Goal: Information Seeking & Learning: Learn about a topic

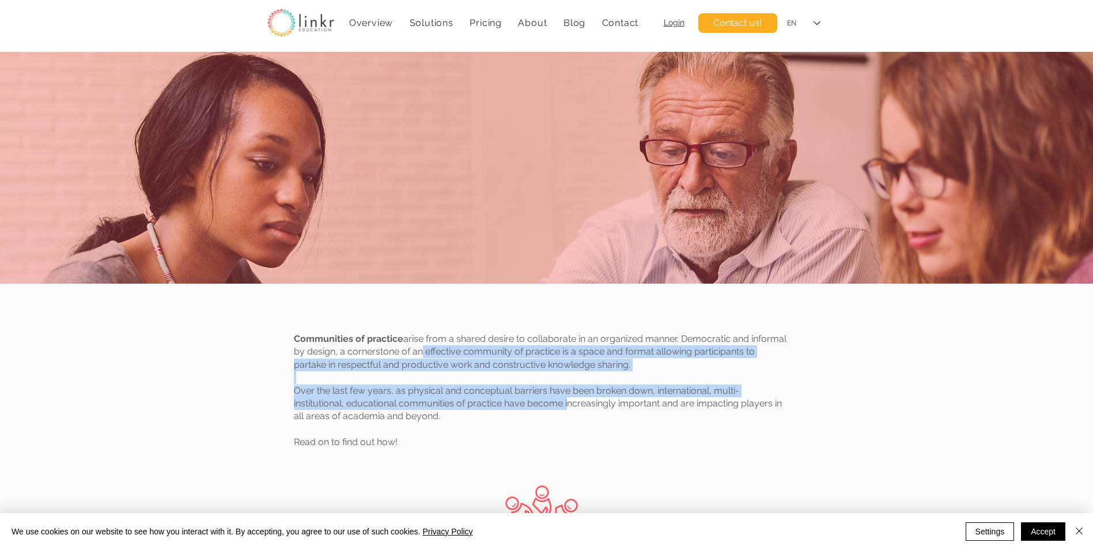
drag, startPoint x: 415, startPoint y: 347, endPoint x: 567, endPoint y: 402, distance: 161.4
click at [567, 402] on div "Communities of practice arise from a shared desire to collaborate in an organiz…" at bounding box center [541, 397] width 494 height 129
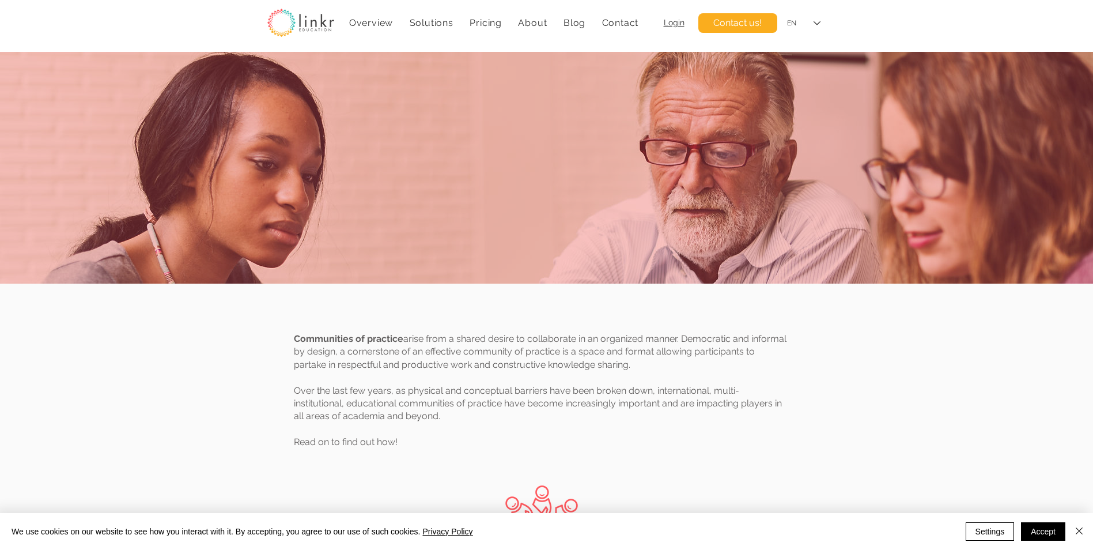
drag, startPoint x: 567, startPoint y: 402, endPoint x: 752, endPoint y: 447, distance: 190.8
click at [752, 447] on p "Read on to find out how!" at bounding box center [541, 449] width 494 height 26
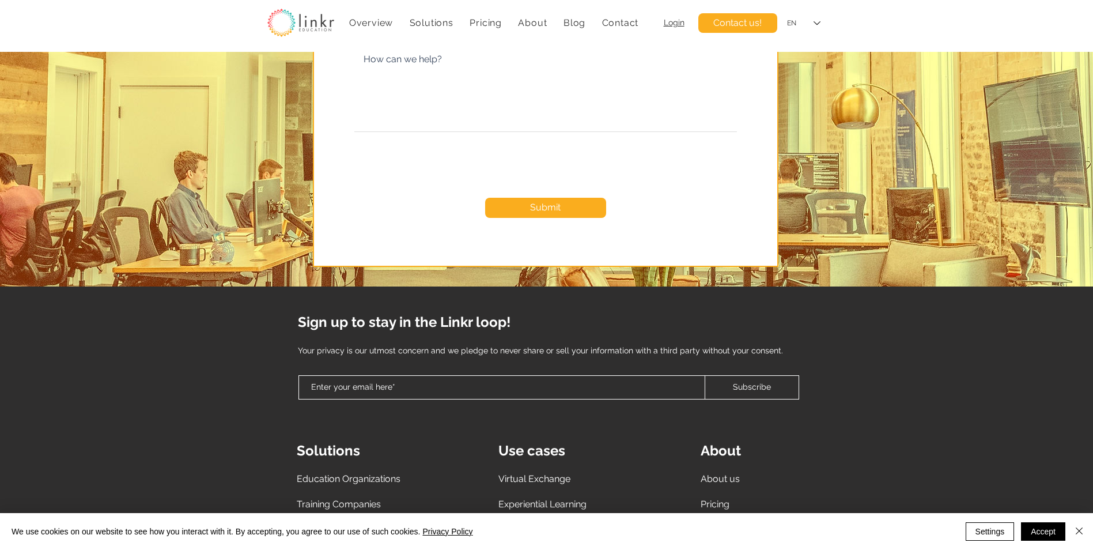
scroll to position [5058, 0]
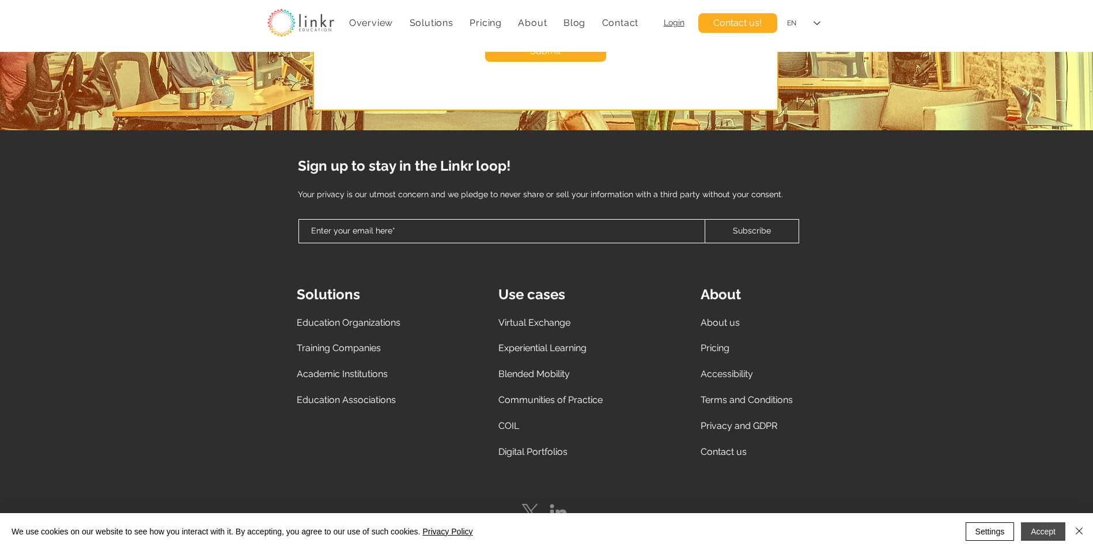
click at [1049, 533] on button "Accept" at bounding box center [1043, 531] width 44 height 18
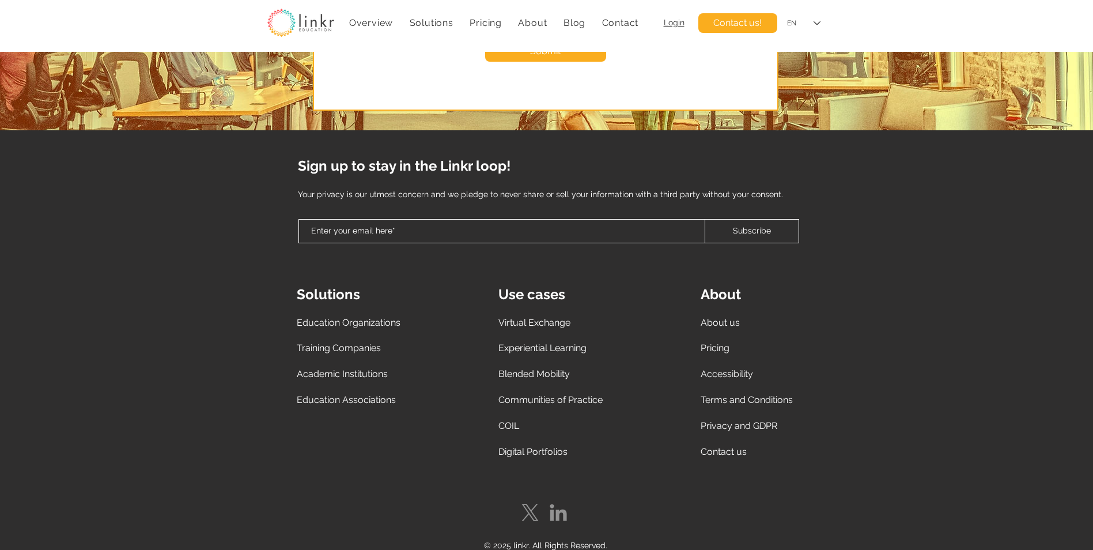
click at [205, 329] on div "Sign up to stay in the Linkr loop! ​ ​ Your privacy is our utmost concern and w…" at bounding box center [546, 353] width 1093 height 447
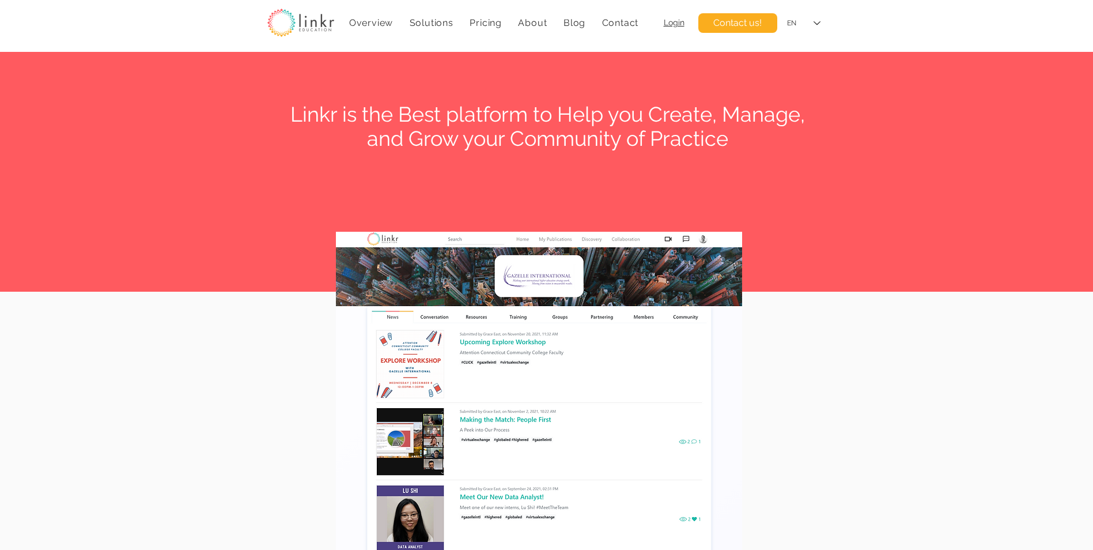
scroll to position [4021, 0]
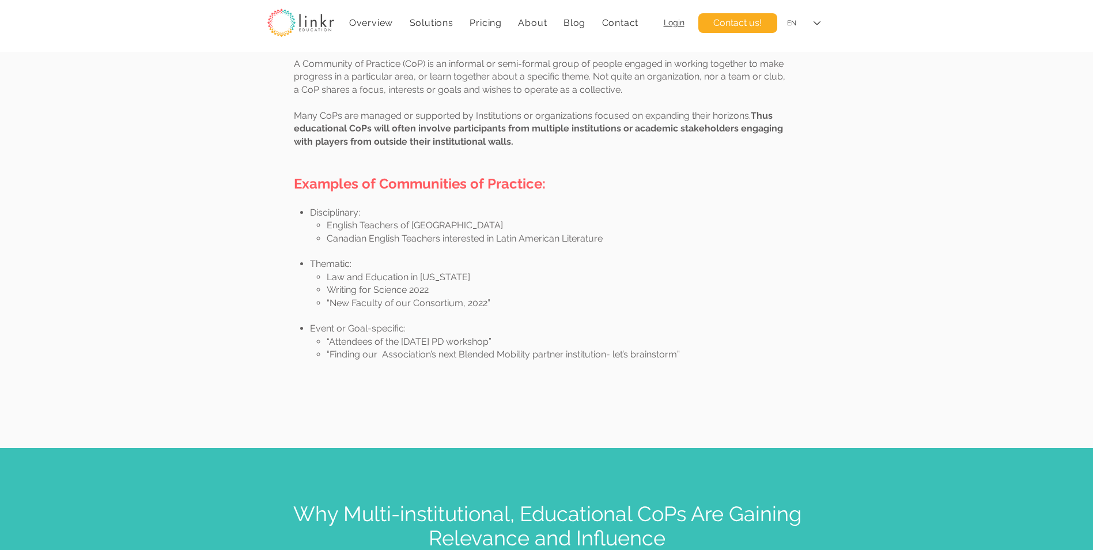
scroll to position [576, 0]
